Goal: Information Seeking & Learning: Learn about a topic

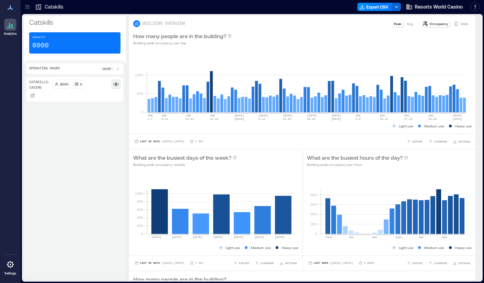
click at [117, 85] on rect at bounding box center [115, 83] width 5 height 5
click at [117, 82] on rect at bounding box center [115, 83] width 5 height 5
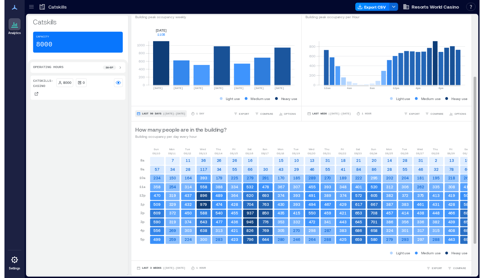
scroll to position [148, 0]
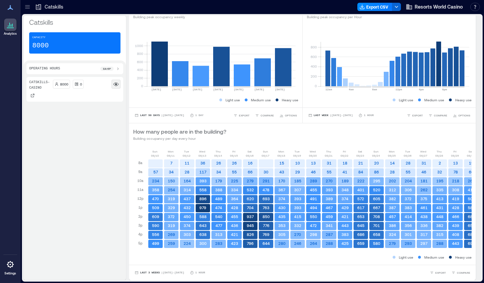
click at [114, 83] on icon at bounding box center [115, 83] width 5 height 5
click at [116, 83] on circle at bounding box center [116, 84] width 2 height 2
click at [35, 89] on p "Catskills- Casino" at bounding box center [39, 85] width 21 height 11
click at [36, 81] on p "Catskills- Casino" at bounding box center [39, 85] width 21 height 11
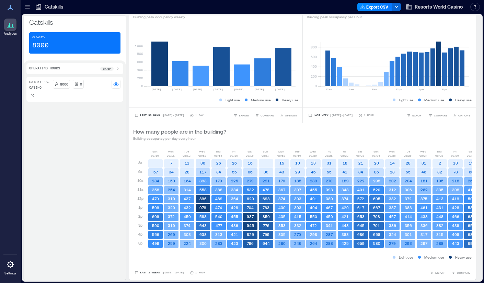
click at [49, 22] on p "Catskills" at bounding box center [74, 22] width 91 height 10
click at [47, 6] on p "Catskills" at bounding box center [54, 6] width 19 height 7
click at [36, 7] on icon at bounding box center [38, 6] width 5 height 5
click at [56, 8] on p "Catskills" at bounding box center [54, 6] width 19 height 7
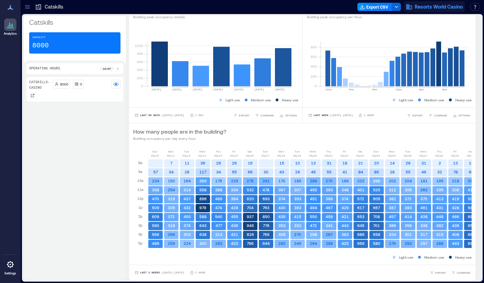
click at [453, 9] on span "Resorts World Casino" at bounding box center [439, 6] width 48 height 7
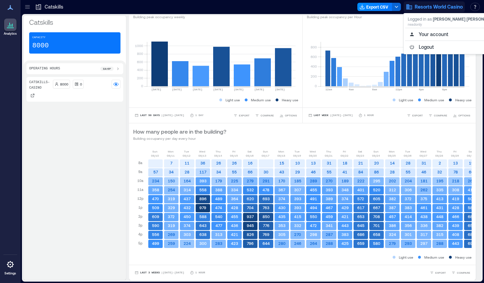
click at [26, 7] on icon at bounding box center [27, 6] width 7 height 7
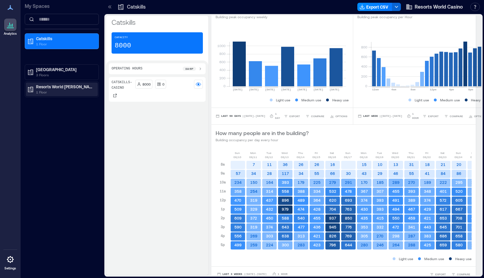
click at [47, 87] on p "Resorts World [PERSON_NAME][GEOGRAPHIC_DATA]" at bounding box center [65, 86] width 58 height 5
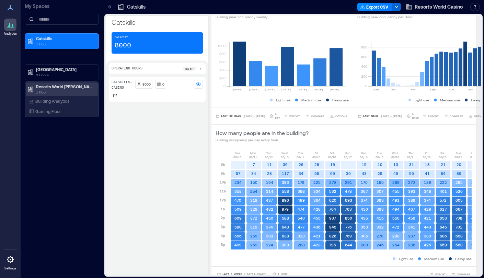
click at [62, 87] on p "Resorts World [PERSON_NAME][GEOGRAPHIC_DATA]" at bounding box center [65, 86] width 58 height 5
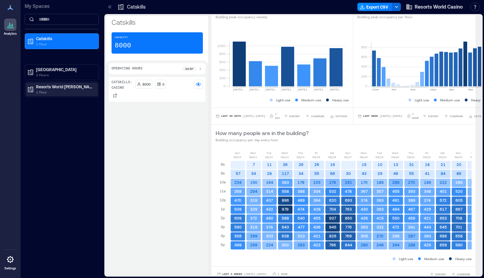
click at [62, 87] on p "Resorts World [PERSON_NAME][GEOGRAPHIC_DATA]" at bounding box center [65, 86] width 58 height 5
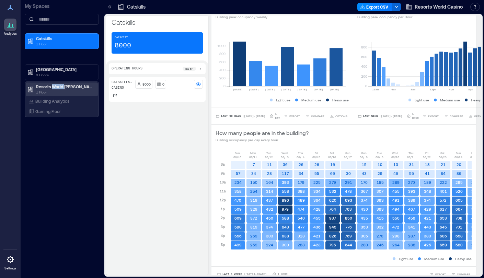
click at [62, 87] on p "Resorts World [PERSON_NAME][GEOGRAPHIC_DATA]" at bounding box center [65, 86] width 58 height 5
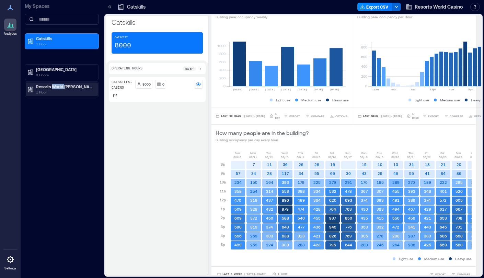
click at [62, 87] on p "Resorts World [PERSON_NAME][GEOGRAPHIC_DATA]" at bounding box center [65, 86] width 58 height 5
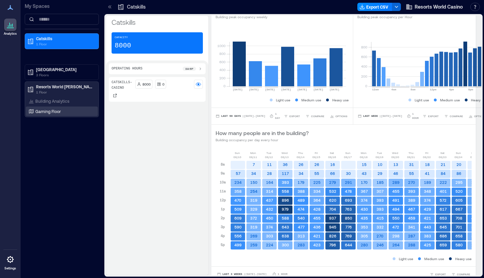
click at [50, 109] on p "Gaming Floor" at bounding box center [47, 110] width 25 height 5
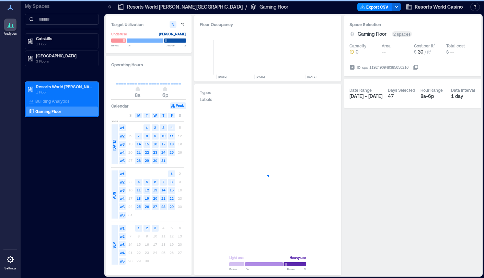
scroll to position [0, 1338]
click at [47, 101] on p "Building Analytics" at bounding box center [52, 100] width 34 height 5
click at [49, 86] on p "Resorts World [PERSON_NAME][GEOGRAPHIC_DATA]" at bounding box center [65, 86] width 58 height 5
